Goal: Task Accomplishment & Management: Complete application form

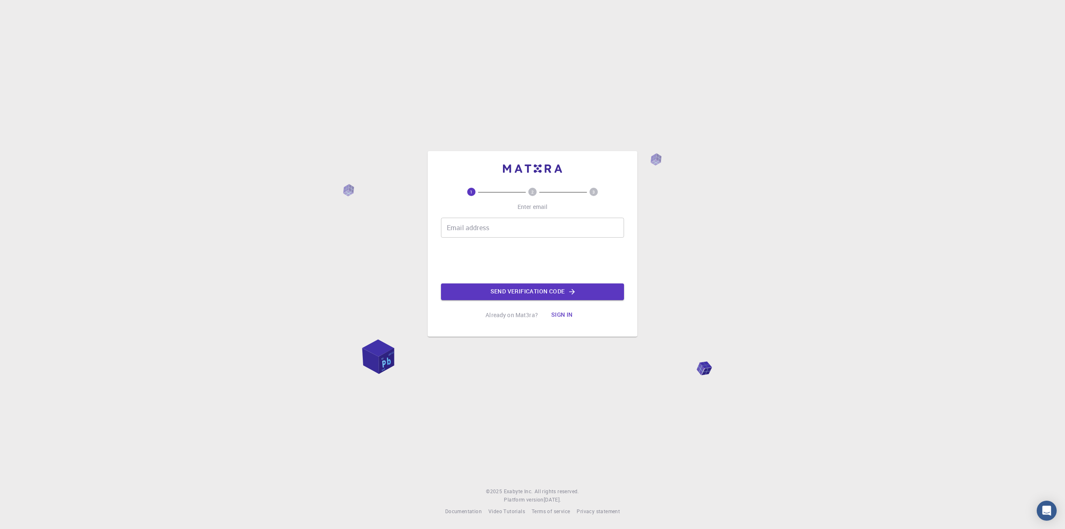
click at [480, 233] on input "Email address" at bounding box center [532, 228] width 183 height 20
type input "pstefanov89@gmail.com"
click at [508, 293] on button "Send verification code" at bounding box center [532, 291] width 183 height 17
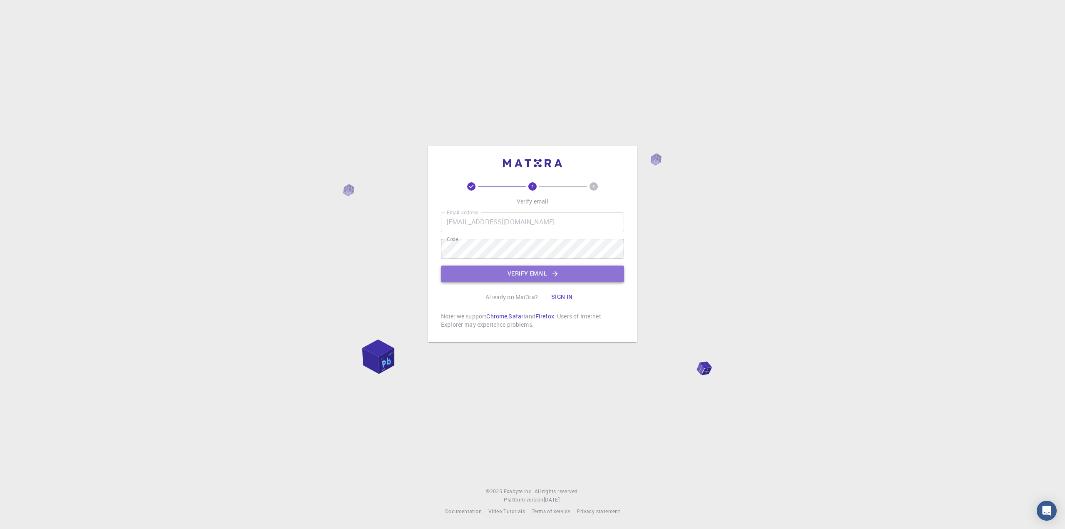
click at [513, 271] on button "Verify email" at bounding box center [532, 273] width 183 height 17
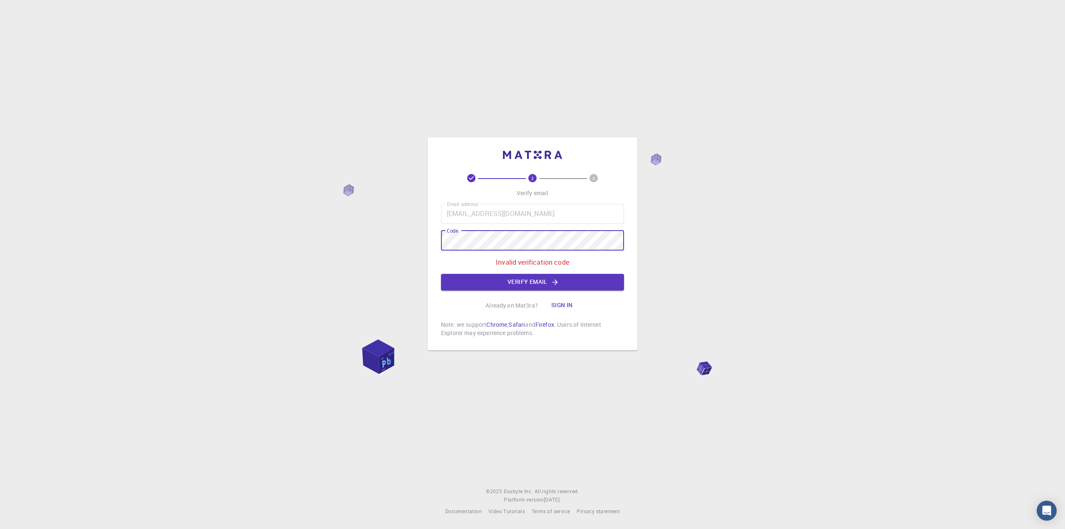
click at [426, 238] on div "2 3 Verify email Email address pstefanov89@gmail.com Email address Code Code In…" at bounding box center [532, 264] width 1065 height 529
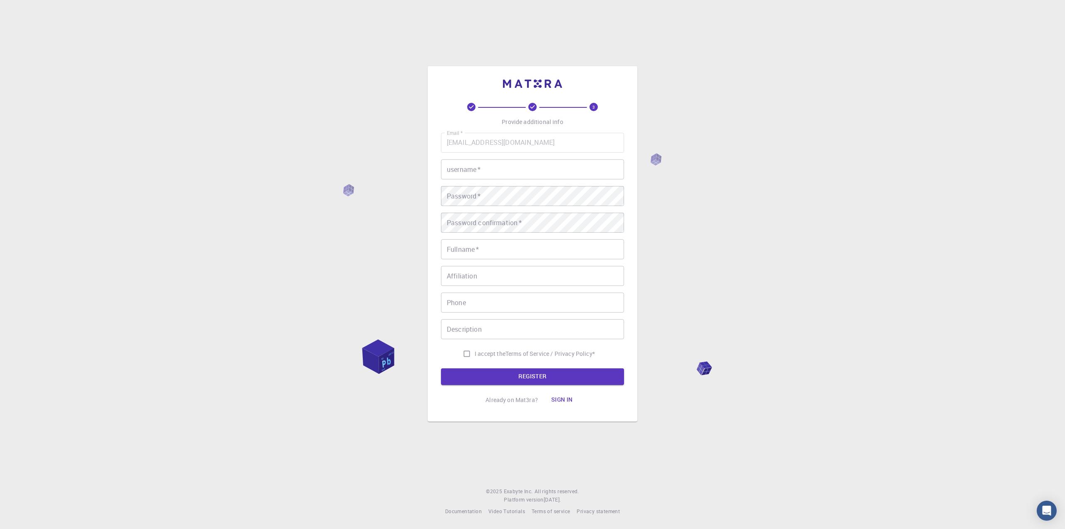
click at [503, 173] on input "username   *" at bounding box center [532, 169] width 183 height 20
type input "Preslav"
type input "[PERSON_NAME]"
click at [512, 352] on p "Terms of Service / Privacy Policy *" at bounding box center [550, 354] width 89 height 8
click at [465, 354] on input "I accept the Terms of Service / Privacy Policy *" at bounding box center [467, 354] width 16 height 16
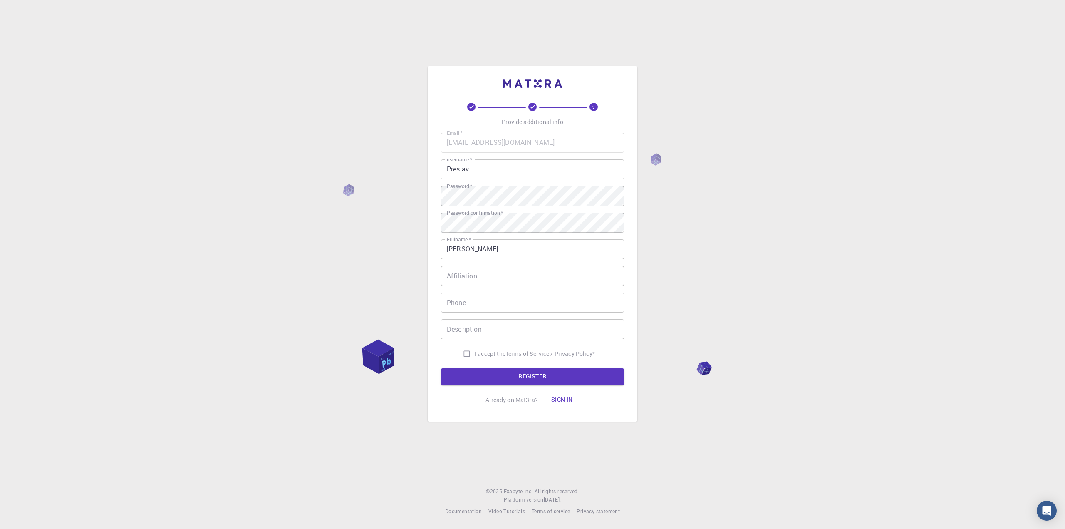
checkbox input "true"
click at [475, 368] on button "REGISTER" at bounding box center [532, 376] width 183 height 17
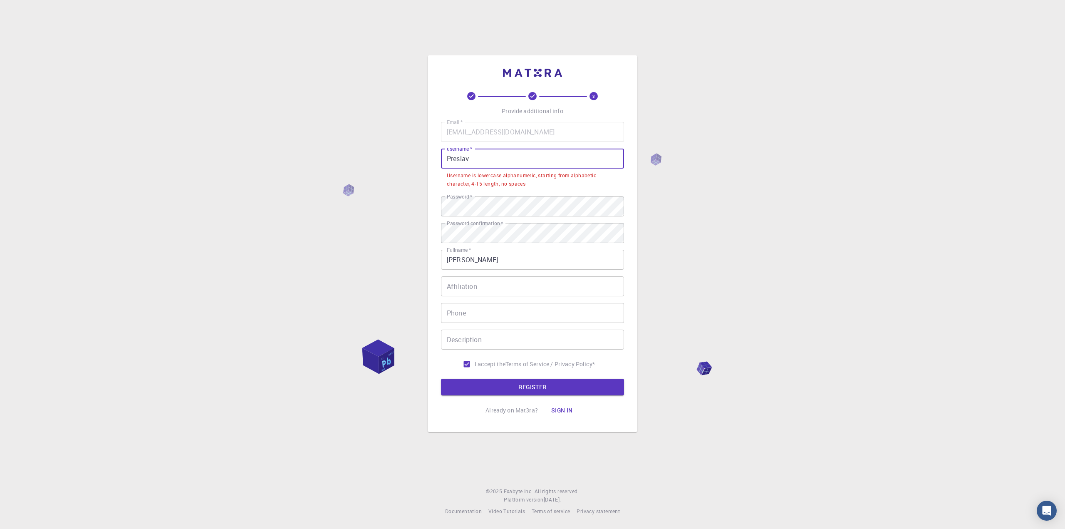
drag, startPoint x: 449, startPoint y: 162, endPoint x: 443, endPoint y: 162, distance: 6.2
click at [443, 162] on input "Preslav" at bounding box center [532, 159] width 183 height 20
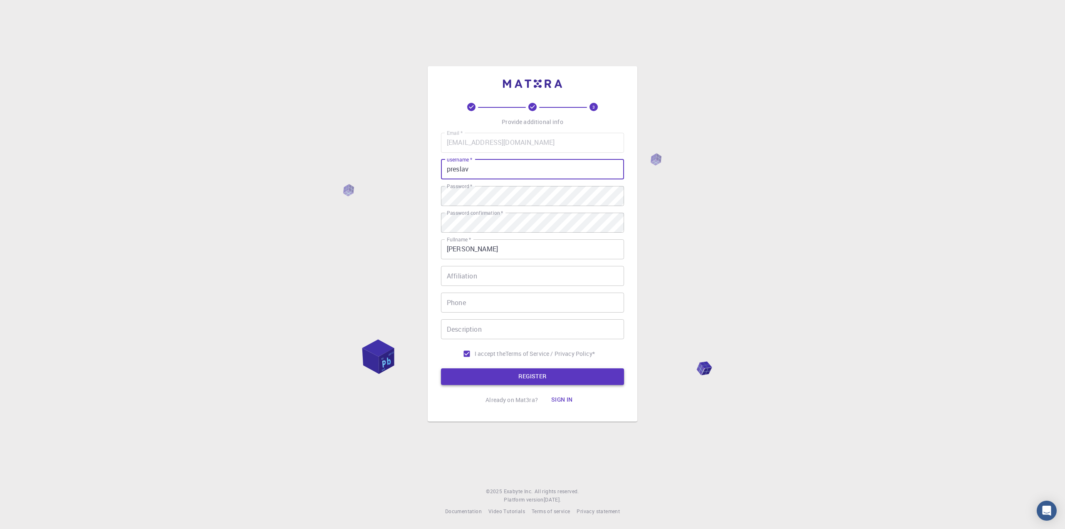
type input "preslav"
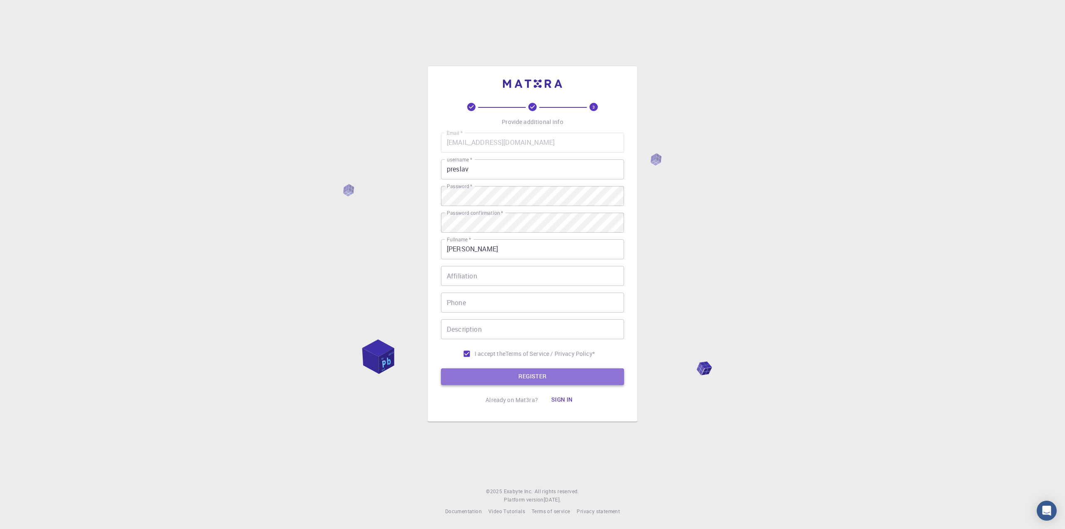
click at [532, 374] on button "REGISTER" at bounding box center [532, 376] width 183 height 17
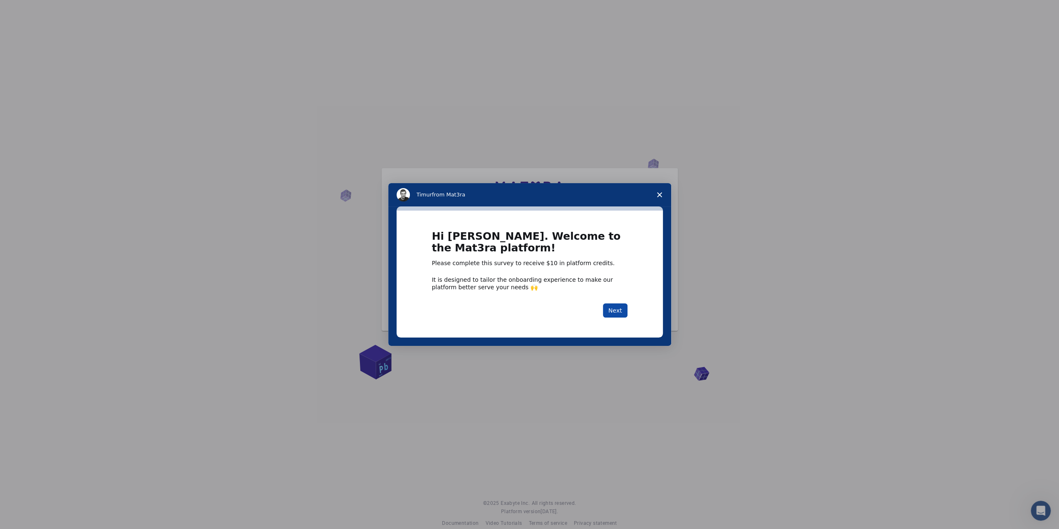
click at [614, 311] on button "Next" at bounding box center [615, 310] width 25 height 14
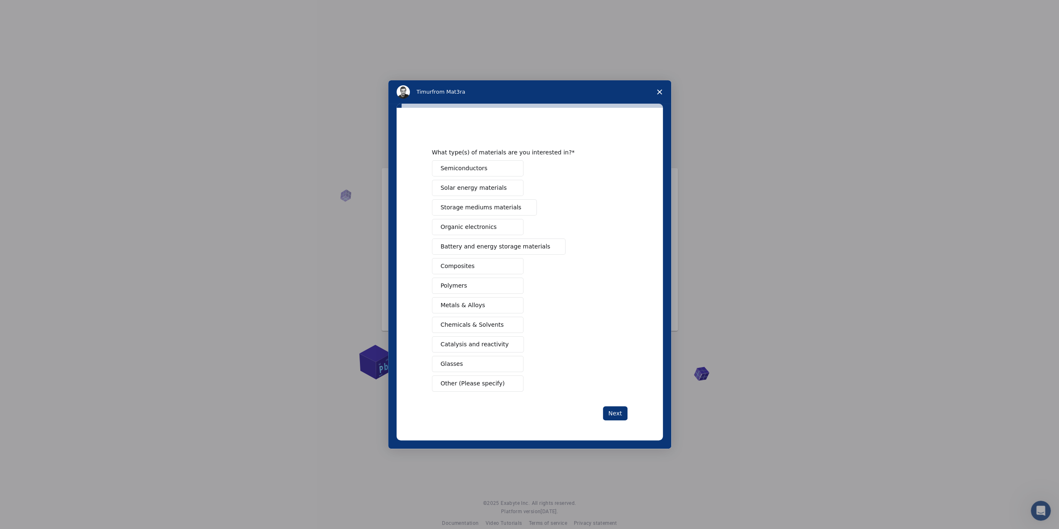
click at [469, 301] on span "Metals & Alloys" at bounding box center [463, 305] width 45 height 9
click at [616, 412] on button "Next" at bounding box center [615, 413] width 25 height 14
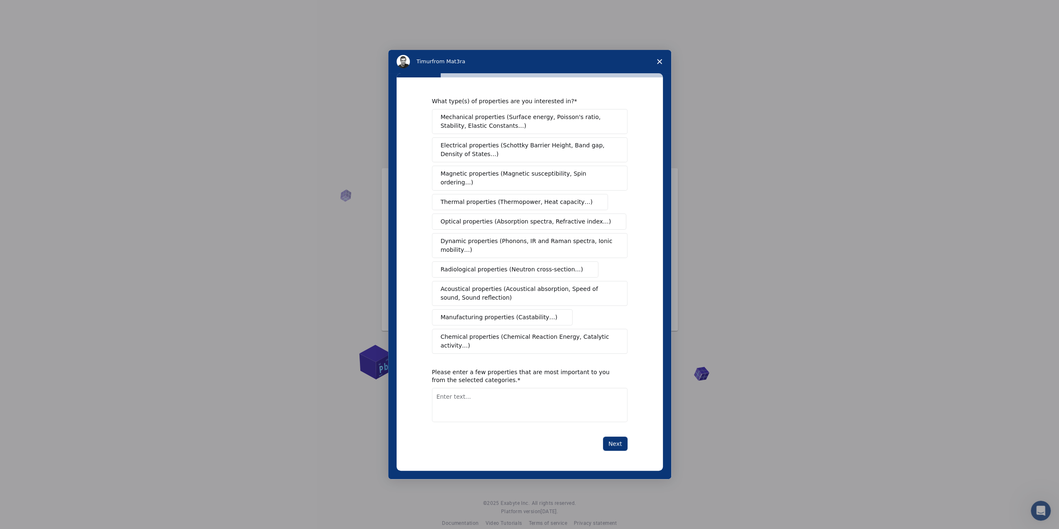
click at [662, 69] on span "Close survey" at bounding box center [659, 61] width 23 height 23
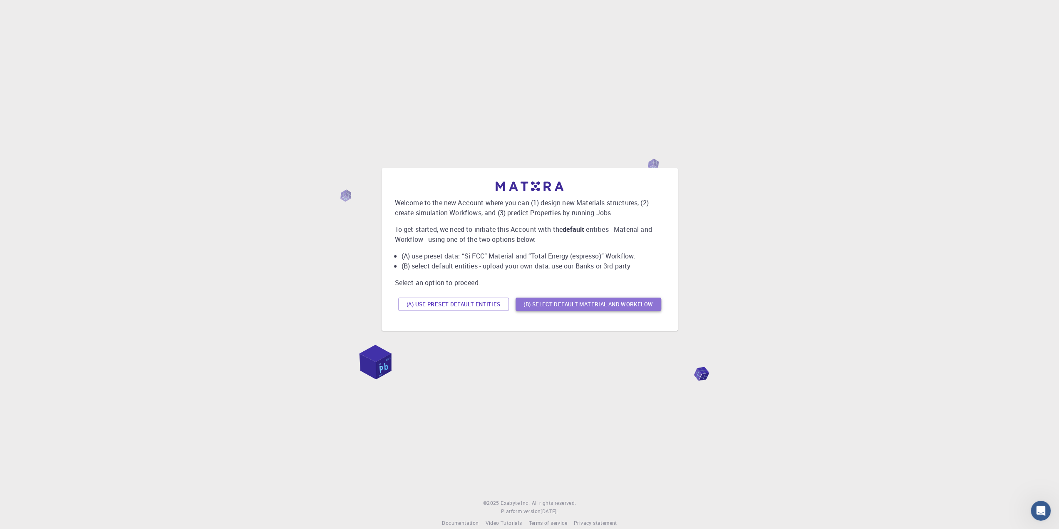
click at [555, 308] on button "(B) Select default material and workflow" at bounding box center [589, 303] width 146 height 13
